Goal: Complete application form: Complete application form

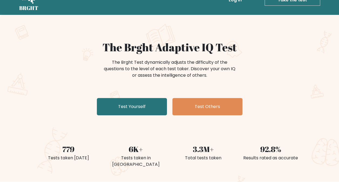
scroll to position [27, 0]
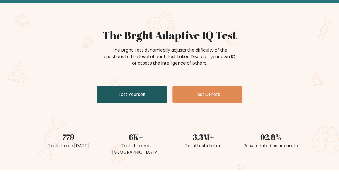
click at [144, 96] on link "Test Yourself" at bounding box center [132, 94] width 70 height 17
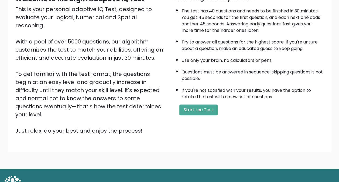
scroll to position [65, 0]
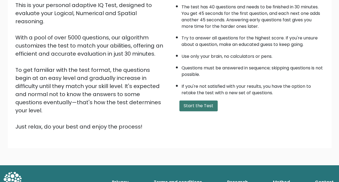
click at [195, 108] on button "Start the Test" at bounding box center [199, 105] width 38 height 11
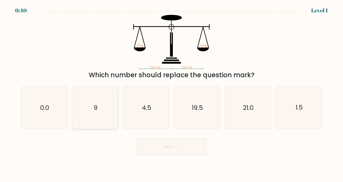
click at [103, 106] on icon "9" at bounding box center [95, 108] width 42 height 42
click at [172, 92] on input "b. 9" at bounding box center [172, 91] width 0 height 1
radio input "true"
click at [187, 147] on button "Next" at bounding box center [172, 146] width 70 height 17
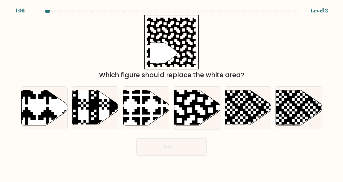
click at [191, 106] on icon at bounding box center [211, 90] width 84 height 84
click at [172, 92] on input "d." at bounding box center [172, 91] width 0 height 1
radio input "true"
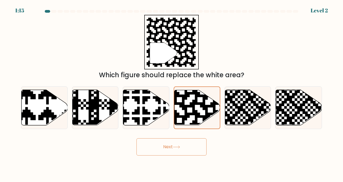
click at [183, 144] on button "Next" at bounding box center [172, 146] width 70 height 17
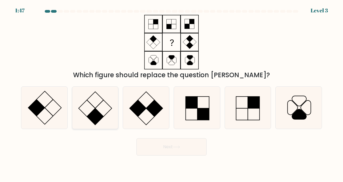
click at [97, 110] on rect at bounding box center [95, 116] width 16 height 16
click at [172, 92] on input "b." at bounding box center [172, 91] width 0 height 1
radio input "true"
click at [193, 147] on button "Next" at bounding box center [172, 146] width 70 height 17
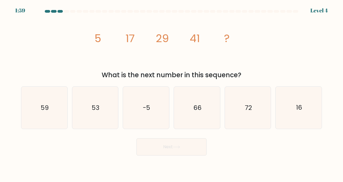
click at [250, 151] on div "Next" at bounding box center [172, 146] width 308 height 20
click at [104, 106] on icon "53" at bounding box center [95, 108] width 42 height 42
click at [172, 92] on input "b. 53" at bounding box center [172, 91] width 0 height 1
radio input "true"
click at [168, 143] on button "Next" at bounding box center [172, 146] width 70 height 17
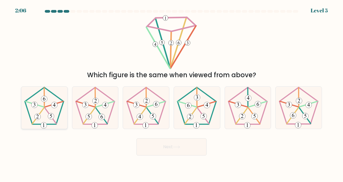
click at [42, 102] on icon at bounding box center [44, 108] width 42 height 42
click at [172, 92] on input "a." at bounding box center [172, 91] width 0 height 1
radio input "true"
click at [184, 146] on button "Next" at bounding box center [172, 146] width 70 height 17
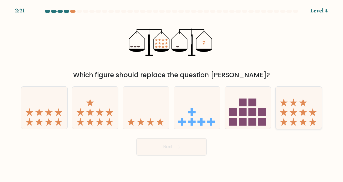
click at [302, 116] on icon at bounding box center [299, 108] width 46 height 38
click at [172, 92] on input "f." at bounding box center [172, 91] width 0 height 1
radio input "true"
click at [185, 142] on button "Next" at bounding box center [172, 146] width 70 height 17
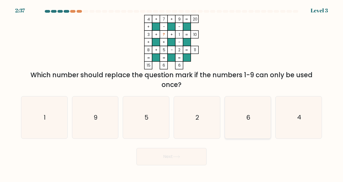
click at [254, 113] on icon "6" at bounding box center [248, 117] width 42 height 42
click at [172, 92] on input "e. 6" at bounding box center [172, 91] width 0 height 1
radio input "true"
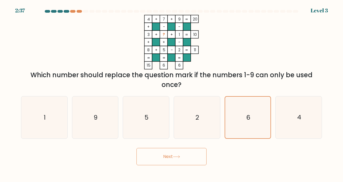
click at [190, 156] on button "Next" at bounding box center [172, 156] width 70 height 17
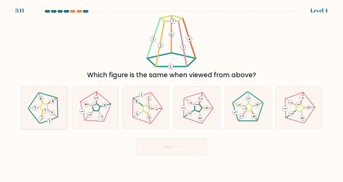
click at [45, 110] on 180 at bounding box center [45, 111] width 6 height 6
click at [172, 92] on input "a." at bounding box center [172, 91] width 0 height 1
radio input "true"
click at [170, 153] on button "Next" at bounding box center [172, 146] width 70 height 17
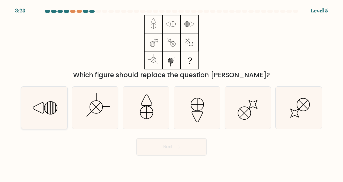
click at [42, 103] on icon at bounding box center [44, 108] width 42 height 42
click at [172, 92] on input "a." at bounding box center [172, 91] width 0 height 1
radio input "true"
click at [174, 152] on button "Next" at bounding box center [172, 146] width 70 height 17
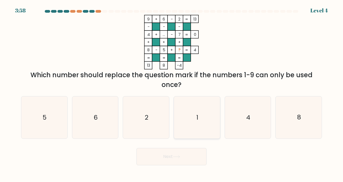
click at [211, 109] on icon "1" at bounding box center [197, 117] width 42 height 42
click at [172, 92] on input "d. 1" at bounding box center [172, 91] width 0 height 1
radio input "true"
click at [198, 151] on button "Next" at bounding box center [172, 156] width 70 height 17
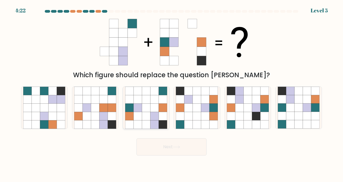
click at [160, 116] on icon at bounding box center [163, 116] width 8 height 8
click at [172, 92] on input "c." at bounding box center [172, 91] width 0 height 1
radio input "true"
click at [192, 150] on button "Next" at bounding box center [172, 146] width 70 height 17
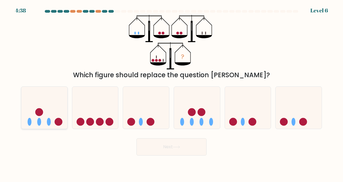
click at [42, 120] on icon at bounding box center [44, 108] width 46 height 38
click at [172, 92] on input "a." at bounding box center [172, 91] width 0 height 1
radio input "true"
click at [182, 149] on button "Next" at bounding box center [172, 146] width 70 height 17
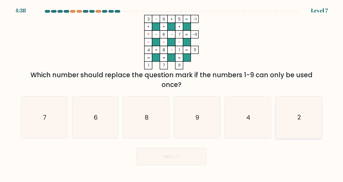
click at [290, 118] on icon "2" at bounding box center [299, 117] width 42 height 42
click at [172, 92] on input "f. 2" at bounding box center [172, 91] width 0 height 1
radio input "true"
click at [183, 153] on button "Next" at bounding box center [172, 156] width 70 height 17
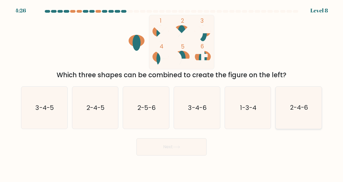
click at [300, 103] on icon "2-4-6" at bounding box center [299, 108] width 42 height 42
click at [172, 92] on input "f. 2-4-6" at bounding box center [172, 91] width 0 height 1
radio input "true"
click at [192, 142] on button "Next" at bounding box center [172, 146] width 70 height 17
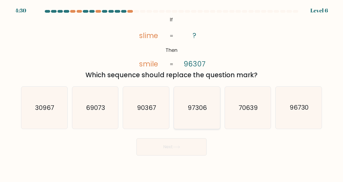
click at [200, 113] on icon "97306" at bounding box center [197, 108] width 42 height 42
click at [172, 92] on input "d. 97306" at bounding box center [172, 91] width 0 height 1
radio input "true"
click at [191, 148] on button "Next" at bounding box center [172, 146] width 70 height 17
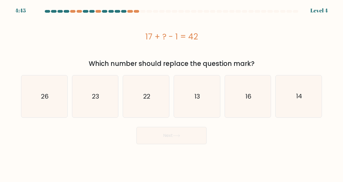
click at [286, 44] on div "17 + ? - 1 = 42" at bounding box center [171, 36] width 301 height 43
drag, startPoint x: 52, startPoint y: 101, endPoint x: 81, endPoint y: 110, distance: 30.0
click at [52, 100] on icon "26" at bounding box center [44, 96] width 42 height 42
click at [172, 92] on input "a. 26" at bounding box center [172, 91] width 0 height 1
radio input "true"
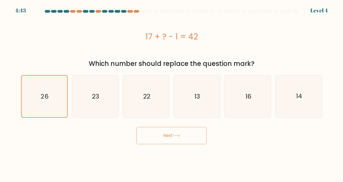
click at [174, 134] on button "Next" at bounding box center [172, 135] width 70 height 17
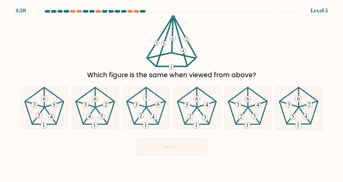
click at [295, 116] on 516 at bounding box center [293, 117] width 6 height 6
click at [172, 92] on input "f." at bounding box center [172, 91] width 0 height 1
radio input "true"
click at [173, 150] on button "Next" at bounding box center [172, 146] width 70 height 17
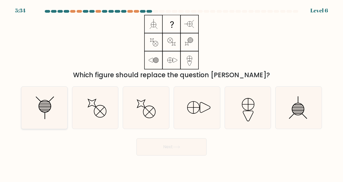
click at [41, 109] on line at bounding box center [45, 109] width 11 height 0
click at [172, 92] on input "a." at bounding box center [172, 91] width 0 height 1
radio input "true"
click at [181, 149] on button "Next" at bounding box center [172, 146] width 70 height 17
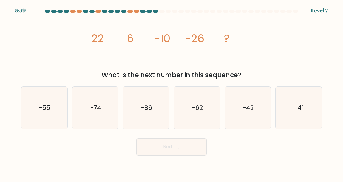
click at [276, 53] on div "image/svg+xml 22 6 -10 -26 ? What is the next number in this sequence?" at bounding box center [172, 47] width 308 height 65
click at [103, 149] on div "Next" at bounding box center [172, 146] width 308 height 20
drag, startPoint x: 227, startPoint y: 157, endPoint x: 192, endPoint y: 154, distance: 34.7
click at [227, 157] on body "4:50 Level 7" at bounding box center [171, 91] width 343 height 182
click at [48, 97] on icon "-55" at bounding box center [44, 108] width 42 height 42
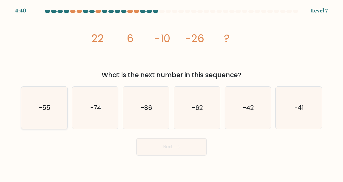
click at [172, 92] on input "a. -55" at bounding box center [172, 91] width 0 height 1
radio input "true"
click at [171, 155] on button "Next" at bounding box center [172, 146] width 70 height 17
click at [173, 150] on button "Next" at bounding box center [172, 146] width 70 height 17
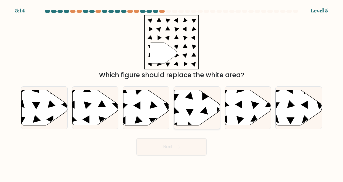
click at [190, 116] on icon at bounding box center [197, 107] width 46 height 35
click at [172, 92] on input "d." at bounding box center [172, 91] width 0 height 1
radio input "true"
click at [195, 148] on button "Next" at bounding box center [172, 146] width 70 height 17
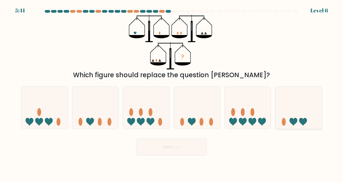
click at [301, 119] on icon at bounding box center [304, 122] width 8 height 8
click at [172, 92] on input "f." at bounding box center [172, 91] width 0 height 1
radio input "true"
click at [152, 151] on button "Next" at bounding box center [172, 146] width 70 height 17
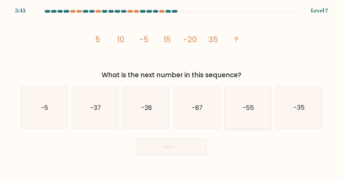
click at [246, 110] on text "-55" at bounding box center [248, 107] width 11 height 9
click at [172, 92] on input "e. -55" at bounding box center [172, 91] width 0 height 1
radio input "true"
click at [199, 141] on button "Next" at bounding box center [172, 146] width 70 height 17
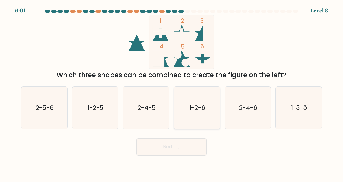
click at [191, 111] on text "1-2-6" at bounding box center [198, 107] width 16 height 9
click at [172, 92] on input "d. 1-2-6" at bounding box center [172, 91] width 0 height 1
radio input "true"
click at [190, 145] on button "Next" at bounding box center [172, 146] width 70 height 17
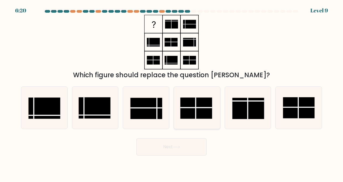
click at [189, 105] on rect at bounding box center [197, 108] width 32 height 21
click at [172, 92] on input "d." at bounding box center [172, 91] width 0 height 1
radio input "true"
click at [180, 147] on icon at bounding box center [176, 147] width 7 height 3
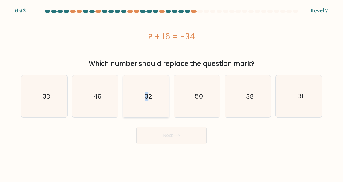
click at [146, 102] on icon "-32" at bounding box center [146, 96] width 42 height 42
drag, startPoint x: 146, startPoint y: 102, endPoint x: 170, endPoint y: 138, distance: 42.7
click at [170, 138] on button "Next" at bounding box center [172, 135] width 70 height 17
click at [143, 78] on icon "-32" at bounding box center [146, 96] width 42 height 42
click at [172, 91] on input "c. -32" at bounding box center [172, 91] width 0 height 1
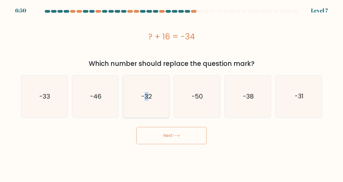
radio input "true"
click at [186, 139] on button "Next" at bounding box center [172, 135] width 70 height 17
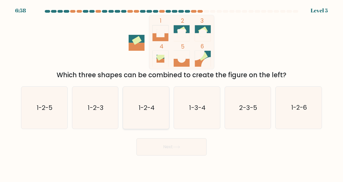
click at [161, 105] on icon "1-2-4" at bounding box center [146, 108] width 42 height 42
click at [172, 92] on input "c. 1-2-4" at bounding box center [172, 91] width 0 height 1
radio input "true"
click at [181, 146] on button "Next" at bounding box center [172, 146] width 70 height 17
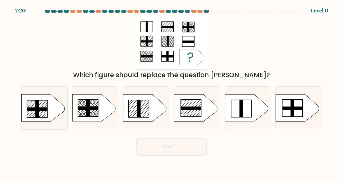
click at [44, 106] on icon at bounding box center [43, 107] width 43 height 27
click at [172, 92] on input "a." at bounding box center [172, 91] width 0 height 1
radio input "true"
click at [160, 152] on button "Next" at bounding box center [172, 146] width 70 height 17
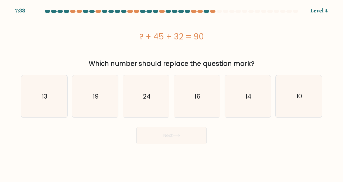
click at [258, 159] on body "7:38 Level 4 a." at bounding box center [171, 91] width 343 height 182
click at [53, 89] on icon "13" at bounding box center [44, 96] width 42 height 42
click at [172, 91] on input "a. 13" at bounding box center [172, 91] width 0 height 1
radio input "true"
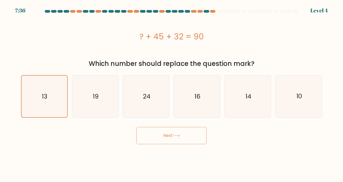
click at [175, 143] on button "Next" at bounding box center [172, 135] width 70 height 17
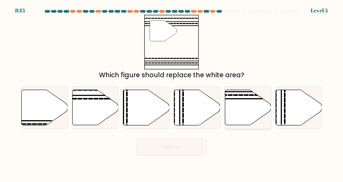
click at [255, 109] on icon at bounding box center [248, 107] width 46 height 35
click at [172, 92] on input "e." at bounding box center [172, 91] width 0 height 1
radio input "true"
click at [162, 147] on button "Next" at bounding box center [172, 146] width 70 height 17
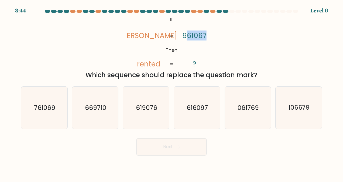
drag, startPoint x: 185, startPoint y: 37, endPoint x: 218, endPoint y: 41, distance: 33.2
click at [218, 41] on div "@import url('https://fonts.googleapis.com/css?family=Abril+Fatface:400,100,100i…" at bounding box center [172, 47] width 308 height 65
click at [181, 60] on icon "@import url('https://fonts.googleapis.com/css?family=Abril+Fatface:400,100,100i…" at bounding box center [171, 42] width 89 height 55
drag, startPoint x: 185, startPoint y: 37, endPoint x: 214, endPoint y: 40, distance: 29.7
click at [214, 40] on icon "@import url('https://fonts.googleapis.com/css?family=Abril+Fatface:400,100,100i…" at bounding box center [171, 42] width 89 height 55
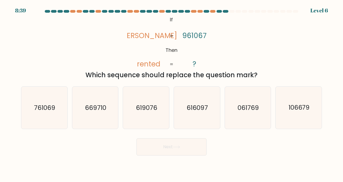
click at [150, 31] on tspan "denter" at bounding box center [148, 36] width 57 height 10
click at [141, 33] on tspan "denter" at bounding box center [148, 36] width 57 height 10
click at [138, 65] on tspan "rented" at bounding box center [148, 64] width 23 height 10
drag, startPoint x: 184, startPoint y: 36, endPoint x: 214, endPoint y: 39, distance: 30.9
click at [214, 39] on icon "@import url('https://fonts.googleapis.com/css?family=Abril+Fatface:400,100,100i…" at bounding box center [171, 42] width 89 height 55
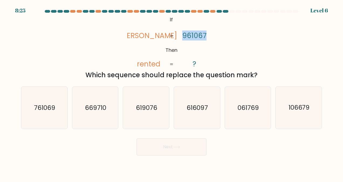
click at [256, 148] on div "Next" at bounding box center [172, 146] width 308 height 20
click at [52, 104] on text "761069" at bounding box center [44, 107] width 21 height 9
click at [172, 92] on input "a. 761069" at bounding box center [172, 91] width 0 height 1
radio input "true"
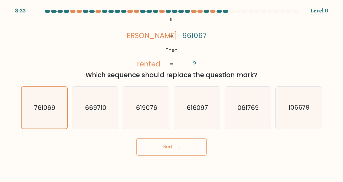
click at [182, 144] on button "Next" at bounding box center [172, 146] width 70 height 17
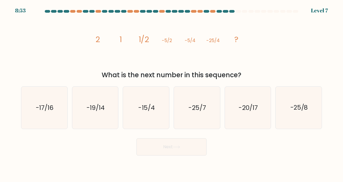
click at [245, 75] on div "What is the next number in this sequence?" at bounding box center [171, 75] width 295 height 10
drag, startPoint x: 207, startPoint y: 40, endPoint x: 230, endPoint y: 42, distance: 23.3
click at [230, 42] on icon "image/svg+xml 2 1 1/2 -5/2 -5/4 -25/4 ?" at bounding box center [172, 42] width 162 height 55
click at [234, 159] on body "8:22 Level 7" at bounding box center [171, 91] width 343 height 182
click at [224, 53] on icon "image/svg+xml 2 1 1/2 -5/2 -5/4 -25/4 ?" at bounding box center [172, 42] width 162 height 55
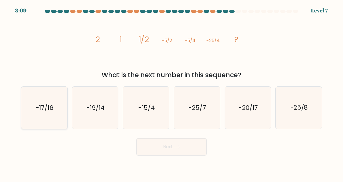
click at [41, 106] on text "-17/16" at bounding box center [45, 107] width 18 height 9
click at [172, 92] on input "a. -17/16" at bounding box center [172, 91] width 0 height 1
radio input "true"
click at [164, 147] on button "Next" at bounding box center [172, 146] width 70 height 17
click at [173, 146] on button "Next" at bounding box center [172, 146] width 70 height 17
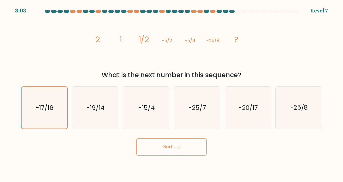
click at [250, 159] on body "8:03 Level 7" at bounding box center [171, 91] width 343 height 182
click at [178, 144] on button "Next" at bounding box center [172, 146] width 70 height 17
click at [188, 143] on button "Next" at bounding box center [172, 146] width 70 height 17
click at [99, 107] on text "-19/14" at bounding box center [96, 107] width 18 height 9
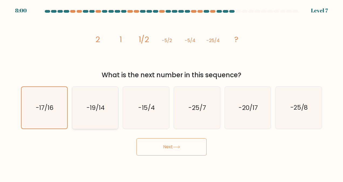
click at [172, 92] on input "b. -19/14" at bounding box center [172, 91] width 0 height 1
radio input "true"
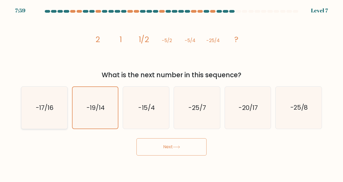
click at [58, 105] on icon "-17/16" at bounding box center [44, 108] width 42 height 42
click at [172, 92] on input "a. -17/16" at bounding box center [172, 91] width 0 height 1
radio input "true"
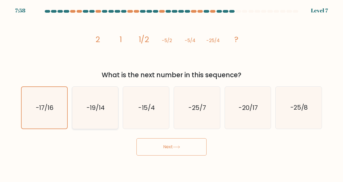
click at [89, 106] on text "-19/14" at bounding box center [96, 107] width 18 height 9
click at [172, 92] on input "b. -19/14" at bounding box center [172, 91] width 0 height 1
radio input "true"
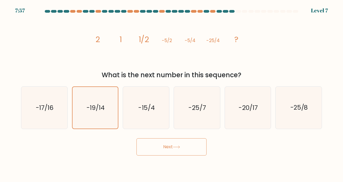
click at [182, 144] on button "Next" at bounding box center [172, 146] width 70 height 17
click at [182, 151] on button "Next" at bounding box center [172, 146] width 70 height 17
click at [181, 150] on button "Next" at bounding box center [172, 146] width 70 height 17
click at [336, 50] on form at bounding box center [171, 83] width 343 height 146
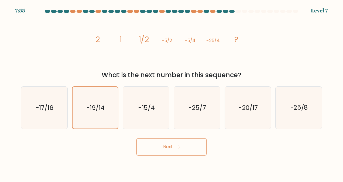
click at [174, 146] on icon at bounding box center [176, 147] width 7 height 3
click at [303, 155] on div "Next" at bounding box center [172, 146] width 308 height 20
click at [182, 145] on button "Next" at bounding box center [172, 146] width 70 height 17
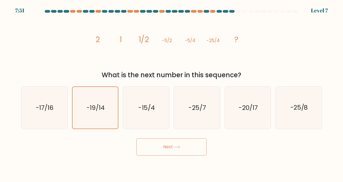
drag, startPoint x: 268, startPoint y: 27, endPoint x: 271, endPoint y: 26, distance: 2.8
click at [268, 27] on div "image/svg+xml 2 1 1/2 -5/2 -5/4 -25/4 ? What is the next number in this sequenc…" at bounding box center [172, 47] width 308 height 65
click at [300, 94] on icon "-25/8" at bounding box center [299, 108] width 42 height 42
click at [172, 92] on input "f. -25/8" at bounding box center [172, 91] width 0 height 1
radio input "true"
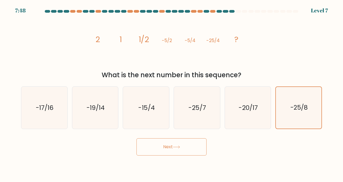
click at [175, 146] on icon at bounding box center [176, 147] width 7 height 3
click at [185, 146] on button "Next" at bounding box center [172, 146] width 70 height 17
click at [137, 138] on button "Next" at bounding box center [172, 146] width 70 height 17
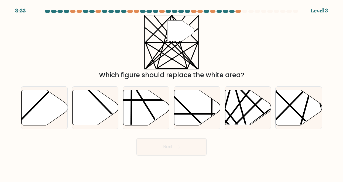
click at [261, 44] on div "" Which figure should replace the white area?" at bounding box center [172, 47] width 308 height 65
click at [170, 148] on button "Next" at bounding box center [172, 146] width 70 height 17
click at [252, 104] on icon at bounding box center [248, 107] width 46 height 35
click at [172, 92] on input "e." at bounding box center [172, 91] width 0 height 1
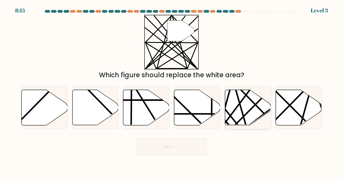
radio input "true"
click at [186, 147] on button "Next" at bounding box center [172, 146] width 70 height 17
click at [170, 146] on button "Next" at bounding box center [172, 146] width 70 height 17
click at [255, 107] on icon at bounding box center [248, 108] width 46 height 36
click at [172, 92] on input "e." at bounding box center [172, 91] width 0 height 1
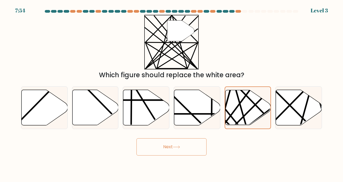
click at [169, 143] on button "Next" at bounding box center [172, 146] width 70 height 17
click at [180, 156] on body "7:53 Level 3" at bounding box center [171, 91] width 343 height 182
drag, startPoint x: 180, startPoint y: 156, endPoint x: 180, endPoint y: 149, distance: 6.8
click at [180, 149] on button "Next" at bounding box center [172, 146] width 70 height 17
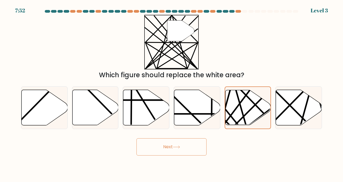
click at [171, 145] on button "Next" at bounding box center [172, 146] width 70 height 17
drag, startPoint x: 171, startPoint y: 145, endPoint x: 246, endPoint y: 142, distance: 74.3
click at [246, 142] on div "Next" at bounding box center [172, 146] width 308 height 20
click at [150, 142] on button "Next" at bounding box center [172, 146] width 70 height 17
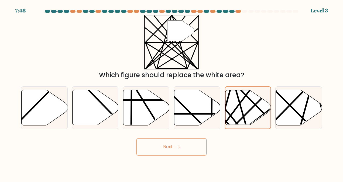
click at [137, 138] on button "Next" at bounding box center [172, 146] width 70 height 17
click at [291, 113] on icon at bounding box center [299, 107] width 46 height 35
click at [172, 92] on input "f." at bounding box center [172, 91] width 0 height 1
radio input "true"
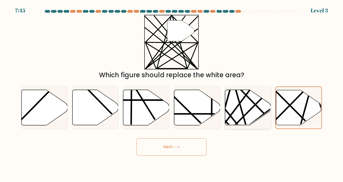
click at [241, 114] on icon at bounding box center [248, 107] width 46 height 35
click at [172, 92] on input "e." at bounding box center [172, 91] width 0 height 1
radio input "true"
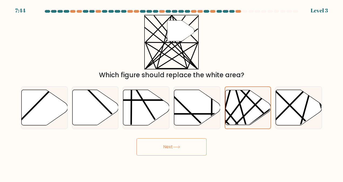
click at [178, 147] on icon at bounding box center [176, 147] width 7 height 3
click at [177, 147] on icon at bounding box center [176, 147] width 7 height 3
click at [177, 147] on icon at bounding box center [176, 147] width 6 height 2
click at [137, 138] on button "Next" at bounding box center [172, 146] width 70 height 17
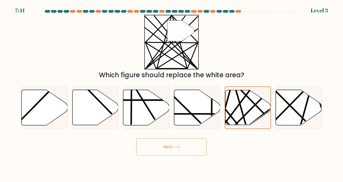
click at [265, 154] on div "Next" at bounding box center [172, 146] width 308 height 20
click at [292, 35] on div "" Which figure should replace the white area?" at bounding box center [172, 47] width 308 height 65
drag, startPoint x: 293, startPoint y: 33, endPoint x: 297, endPoint y: 33, distance: 3.8
click at [294, 33] on div "" Which figure should replace the white area?" at bounding box center [172, 47] width 308 height 65
click at [183, 148] on button "Next" at bounding box center [172, 146] width 70 height 17
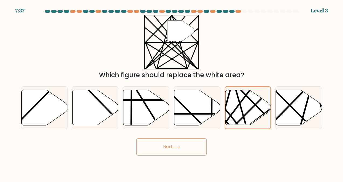
click at [183, 148] on button "Next" at bounding box center [172, 146] width 70 height 17
click at [169, 146] on button "Next" at bounding box center [172, 146] width 70 height 17
click at [179, 151] on button "Next" at bounding box center [172, 146] width 70 height 17
click at [178, 150] on button "Next" at bounding box center [172, 146] width 70 height 17
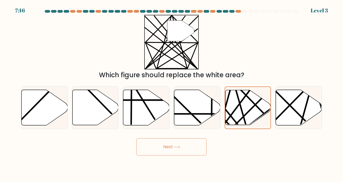
drag, startPoint x: 275, startPoint y: 165, endPoint x: 268, endPoint y: 162, distance: 7.8
click at [275, 165] on body "7:16 Level 3" at bounding box center [171, 91] width 343 height 182
click at [243, 126] on div at bounding box center [248, 107] width 47 height 43
click at [172, 92] on input "e." at bounding box center [172, 91] width 0 height 1
click at [290, 43] on div "" Which figure should replace the white area?" at bounding box center [172, 47] width 308 height 65
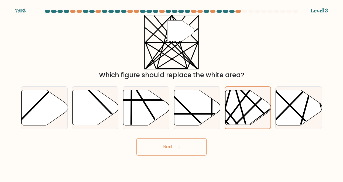
click at [175, 150] on button "Next" at bounding box center [172, 146] width 70 height 17
click at [302, 33] on div "" Which figure should replace the white area?" at bounding box center [172, 47] width 308 height 65
click at [183, 148] on button "Next" at bounding box center [172, 146] width 70 height 17
click at [279, 46] on div "" Which figure should replace the white area?" at bounding box center [172, 47] width 308 height 65
click at [188, 143] on button "Next" at bounding box center [172, 146] width 70 height 17
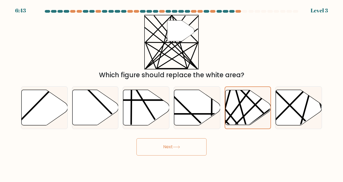
click at [260, 134] on form at bounding box center [171, 83] width 343 height 146
click at [258, 109] on icon at bounding box center [232, 126] width 89 height 89
click at [172, 92] on input "e." at bounding box center [172, 91] width 0 height 1
click at [137, 138] on button "Next" at bounding box center [172, 146] width 70 height 17
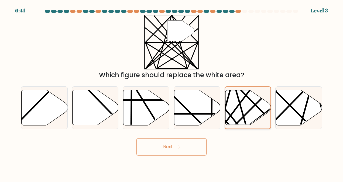
click at [137, 138] on button "Next" at bounding box center [172, 146] width 70 height 17
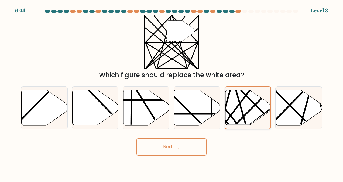
click at [137, 138] on button "Next" at bounding box center [172, 146] width 70 height 17
click at [184, 153] on button "Next" at bounding box center [172, 146] width 70 height 17
click at [253, 70] on div "Which figure should replace the white area?" at bounding box center [171, 75] width 295 height 10
click at [173, 142] on button "Next" at bounding box center [172, 146] width 70 height 17
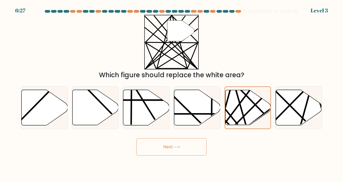
click at [173, 142] on button "Next" at bounding box center [172, 146] width 70 height 17
click at [173, 144] on button "Next" at bounding box center [172, 146] width 70 height 17
drag, startPoint x: 288, startPoint y: 46, endPoint x: 298, endPoint y: 67, distance: 23.1
click at [288, 46] on div "" Which figure should replace the white area?" at bounding box center [172, 47] width 308 height 65
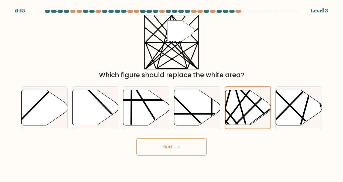
click at [162, 147] on button "Next" at bounding box center [172, 146] width 70 height 17
click at [182, 147] on button "Next" at bounding box center [172, 146] width 70 height 17
click at [258, 150] on div "Next" at bounding box center [172, 146] width 308 height 20
drag, startPoint x: 229, startPoint y: 150, endPoint x: 218, endPoint y: 151, distance: 11.4
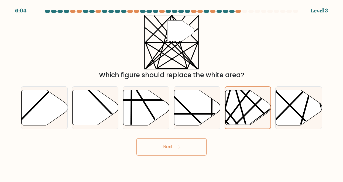
click at [229, 150] on div "Next" at bounding box center [172, 146] width 308 height 20
click at [183, 148] on button "Next" at bounding box center [172, 146] width 70 height 17
click at [176, 150] on button "Next" at bounding box center [172, 146] width 70 height 17
click at [137, 138] on button "Next" at bounding box center [172, 146] width 70 height 17
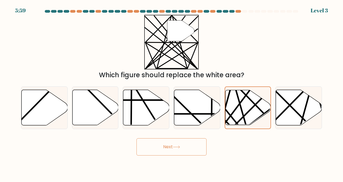
click at [165, 144] on button "Next" at bounding box center [172, 146] width 70 height 17
drag, startPoint x: 165, startPoint y: 144, endPoint x: 168, endPoint y: 145, distance: 3.4
click at [166, 144] on button "Next" at bounding box center [172, 146] width 70 height 17
click at [276, 150] on div "Next" at bounding box center [172, 146] width 308 height 20
click at [180, 148] on icon at bounding box center [176, 147] width 7 height 3
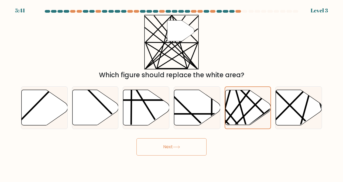
click at [193, 141] on button "Next" at bounding box center [172, 146] width 70 height 17
click at [175, 146] on icon at bounding box center [176, 147] width 7 height 3
click at [191, 155] on button "Next" at bounding box center [172, 146] width 70 height 17
click at [187, 150] on button "Next" at bounding box center [172, 146] width 70 height 17
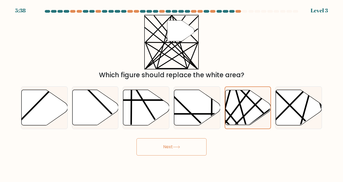
click at [187, 150] on button "Next" at bounding box center [172, 146] width 70 height 17
click at [137, 138] on button "Next" at bounding box center [172, 146] width 70 height 17
click at [249, 159] on body "5:37 Level 3" at bounding box center [171, 91] width 343 height 182
click at [303, 174] on body "5:29 Level 3" at bounding box center [171, 91] width 343 height 182
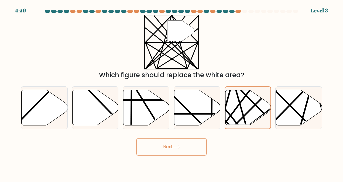
click at [248, 53] on div "" Which figure should replace the white area?" at bounding box center [172, 47] width 308 height 65
click at [177, 148] on icon at bounding box center [176, 147] width 7 height 3
click at [192, 139] on button "Next" at bounding box center [172, 146] width 70 height 17
drag, startPoint x: 192, startPoint y: 139, endPoint x: 198, endPoint y: 140, distance: 5.7
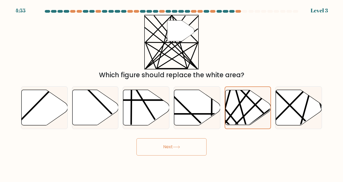
click at [192, 139] on button "Next" at bounding box center [172, 146] width 70 height 17
click at [218, 138] on div "Next" at bounding box center [172, 146] width 308 height 20
click at [221, 145] on div "Next" at bounding box center [172, 146] width 308 height 20
click at [181, 145] on button "Next" at bounding box center [172, 146] width 70 height 17
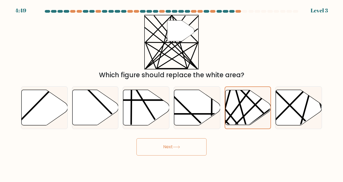
click at [181, 145] on button "Next" at bounding box center [172, 146] width 70 height 17
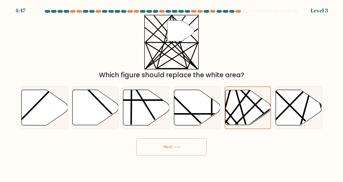
click at [137, 138] on button "Next" at bounding box center [172, 146] width 70 height 17
click at [312, 17] on div "" Which figure should replace the white area?" at bounding box center [172, 47] width 308 height 65
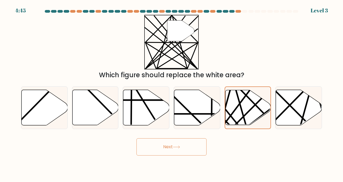
click at [315, 12] on div at bounding box center [172, 12] width 308 height 5
click at [321, 9] on div "Level 3" at bounding box center [319, 10] width 17 height 8
click at [253, 10] on div "4:44 Level 3" at bounding box center [171, 7] width 343 height 15
drag, startPoint x: 249, startPoint y: 14, endPoint x: 293, endPoint y: 18, distance: 44.2
click at [292, 17] on form at bounding box center [171, 83] width 343 height 146
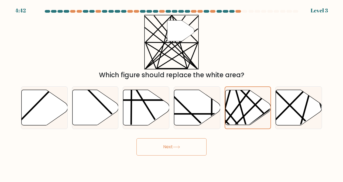
click at [158, 145] on button "Next" at bounding box center [172, 146] width 70 height 17
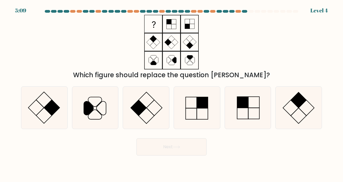
click at [306, 38] on div "Which figure should replace the question mark?" at bounding box center [172, 47] width 308 height 65
click at [196, 106] on icon at bounding box center [197, 108] width 42 height 42
click at [172, 92] on input "d." at bounding box center [172, 91] width 0 height 1
radio input "true"
click at [182, 143] on button "Next" at bounding box center [172, 146] width 70 height 17
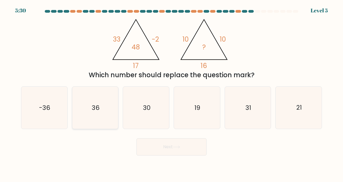
drag, startPoint x: 100, startPoint y: 100, endPoint x: 111, endPoint y: 111, distance: 15.9
click at [99, 101] on icon "36" at bounding box center [95, 108] width 42 height 42
click at [172, 92] on input "b. 36" at bounding box center [172, 91] width 0 height 1
radio input "true"
click at [173, 149] on button "Next" at bounding box center [172, 146] width 70 height 17
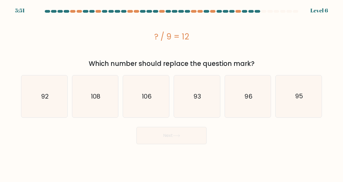
click at [293, 161] on body "5:51 Level 6 a." at bounding box center [171, 91] width 343 height 182
click at [177, 139] on button "Next" at bounding box center [172, 135] width 70 height 17
click at [58, 96] on icon "92" at bounding box center [44, 96] width 42 height 42
click at [172, 92] on input "a. 92" at bounding box center [172, 91] width 0 height 1
radio input "true"
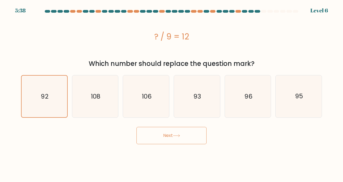
click at [170, 137] on button "Next" at bounding box center [172, 135] width 70 height 17
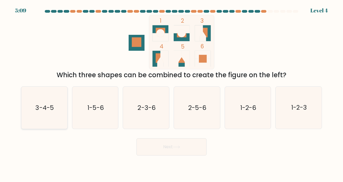
click at [51, 102] on icon "3-4-5" at bounding box center [44, 108] width 42 height 42
click at [172, 92] on input "a. 3-4-5" at bounding box center [172, 91] width 0 height 1
radio input "true"
click at [184, 153] on button "Next" at bounding box center [172, 146] width 70 height 17
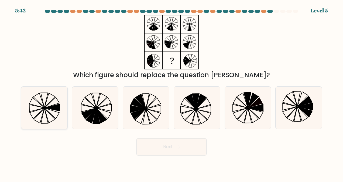
click at [45, 99] on icon at bounding box center [44, 108] width 42 height 42
click at [172, 92] on input "a." at bounding box center [172, 91] width 0 height 1
radio input "true"
click at [181, 145] on button "Next" at bounding box center [172, 146] width 70 height 17
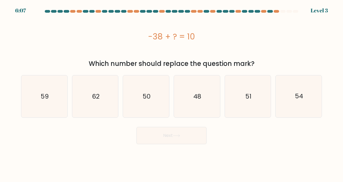
click at [298, 129] on div "Next" at bounding box center [172, 134] width 308 height 20
click at [207, 109] on icon "48" at bounding box center [197, 96] width 42 height 42
click at [172, 92] on input "d. 48" at bounding box center [172, 91] width 0 height 1
radio input "true"
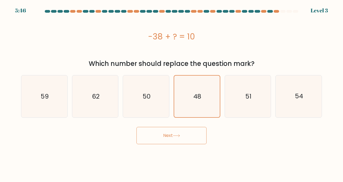
click at [187, 133] on button "Next" at bounding box center [172, 135] width 70 height 17
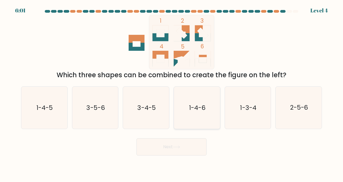
click at [195, 107] on text "1-4-6" at bounding box center [197, 107] width 16 height 9
click at [172, 92] on input "d. 1-4-6" at bounding box center [172, 91] width 0 height 1
radio input "true"
click at [195, 137] on div "Next" at bounding box center [172, 146] width 308 height 20
click at [203, 143] on button "Next" at bounding box center [172, 146] width 70 height 17
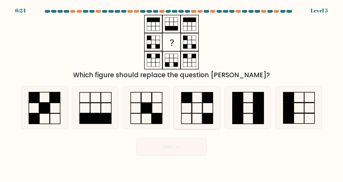
click at [206, 103] on rect at bounding box center [208, 97] width 10 height 10
click at [172, 92] on input "d." at bounding box center [172, 91] width 0 height 1
radio input "true"
click at [182, 145] on button "Next" at bounding box center [172, 146] width 70 height 17
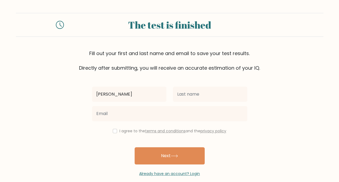
type input "[PERSON_NAME]"
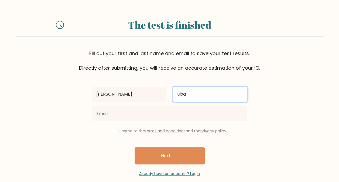
type input "[PERSON_NAME]"
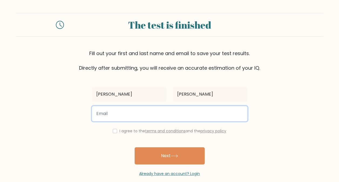
click at [126, 113] on input "email" at bounding box center [170, 113] width 156 height 15
type input "[EMAIL_ADDRESS][DOMAIN_NAME]"
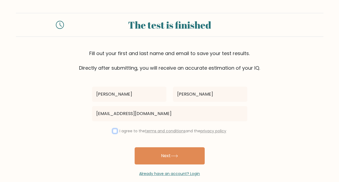
click at [114, 129] on input "checkbox" at bounding box center [115, 131] width 4 height 4
checkbox input "true"
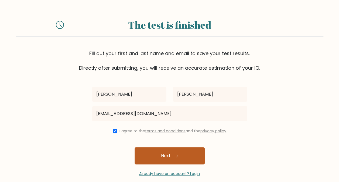
click at [153, 149] on button "Next" at bounding box center [170, 155] width 70 height 17
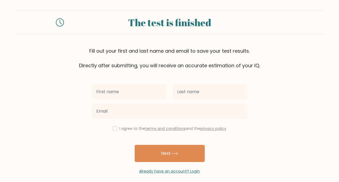
scroll to position [23, 0]
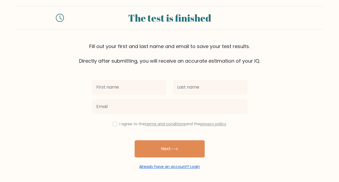
click at [176, 167] on link "Already have an account? Login" at bounding box center [169, 166] width 61 height 5
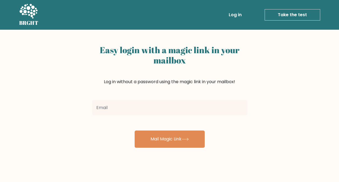
click at [138, 104] on input "email" at bounding box center [170, 107] width 156 height 15
type input "iraubaldo1998@gmail.com"
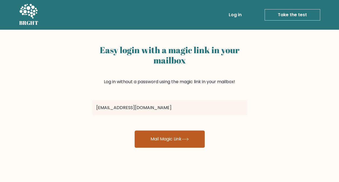
click at [176, 132] on button "Mail Magic Link" at bounding box center [170, 138] width 70 height 17
